Goal: Transaction & Acquisition: Subscribe to service/newsletter

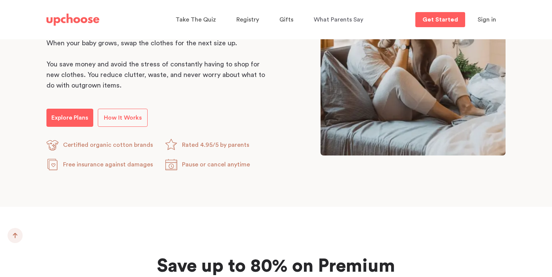
scroll to position [455, 0]
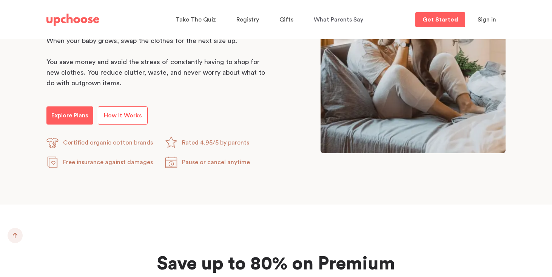
click at [124, 123] on link "How It Works" at bounding box center [123, 116] width 50 height 18
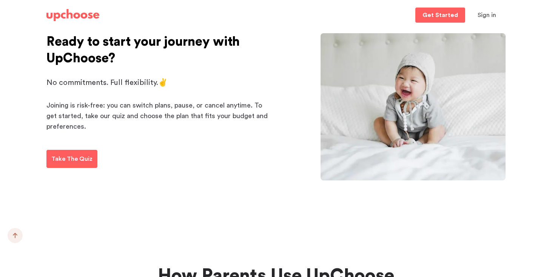
scroll to position [1272, 0]
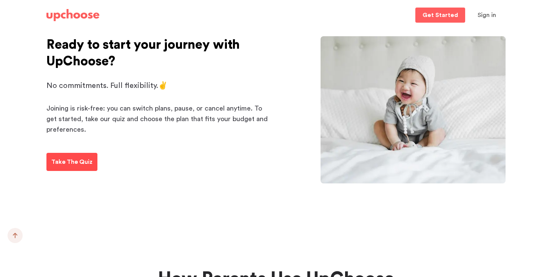
click at [67, 162] on p "Take The Quiz" at bounding box center [71, 161] width 41 height 9
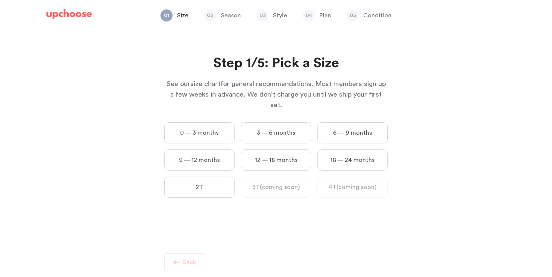
click at [211, 127] on label "0 — 3 months" at bounding box center [199, 132] width 71 height 21
click at [0, 0] on months "0 — 3 months" at bounding box center [0, 0] width 0 height 0
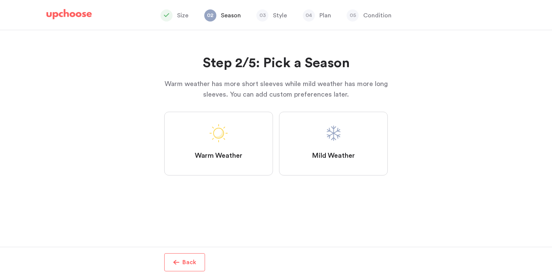
click at [332, 144] on label "Mild Weather" at bounding box center [333, 144] width 109 height 64
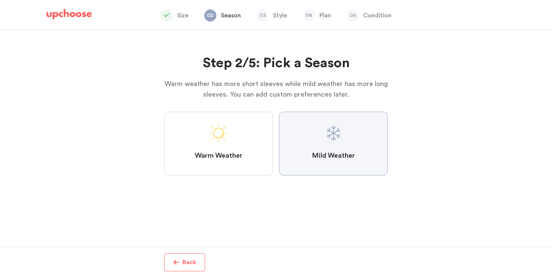
click at [0, 0] on Weather "Mild Weather" at bounding box center [0, 0] width 0 height 0
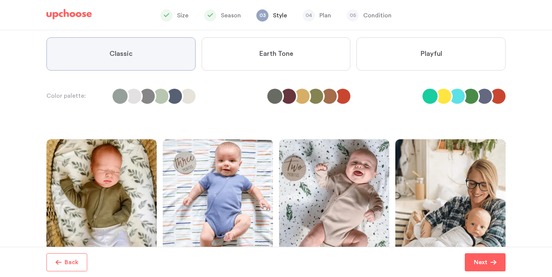
scroll to position [74, 0]
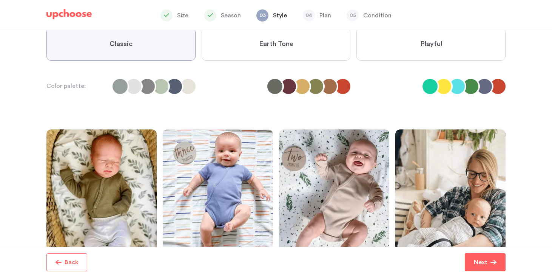
click at [443, 87] on li at bounding box center [443, 86] width 15 height 15
click at [439, 45] on span "Playful" at bounding box center [431, 44] width 22 height 9
click at [0, 0] on input "Playful" at bounding box center [0, 0] width 0 height 0
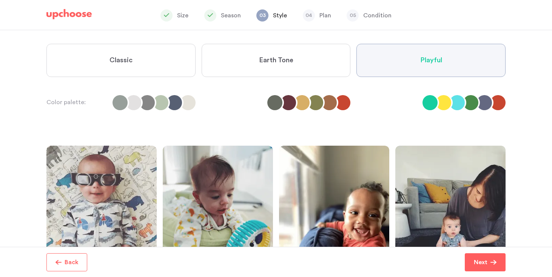
scroll to position [57, 0]
click at [324, 63] on label "Earth Tone" at bounding box center [276, 60] width 149 height 33
click at [0, 0] on Tone "Earth Tone" at bounding box center [0, 0] width 0 height 0
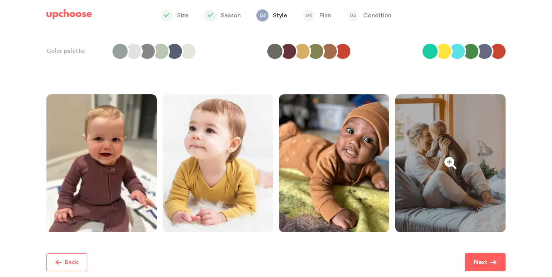
scroll to position [0, 0]
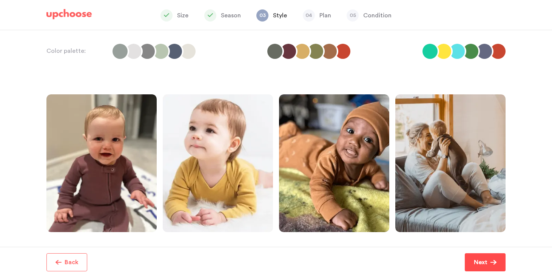
click at [474, 263] on p "Next" at bounding box center [481, 262] width 14 height 9
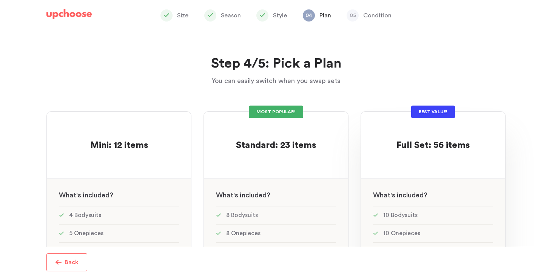
click at [432, 133] on p at bounding box center [433, 134] width 73 height 12
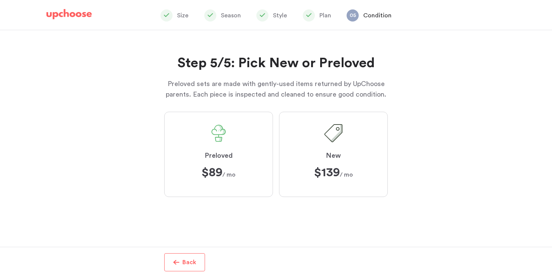
click at [237, 153] on label "Preloved $89 $89 / mo" at bounding box center [218, 154] width 109 height 85
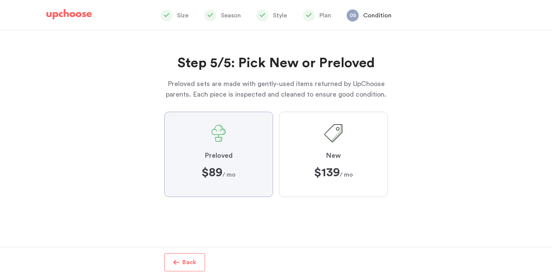
click at [0, 0] on input "Preloved $89 $89 / mo" at bounding box center [0, 0] width 0 height 0
